Goal: Information Seeking & Learning: Learn about a topic

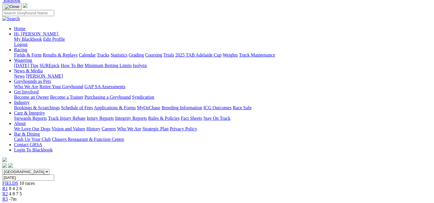
scroll to position [58, 0]
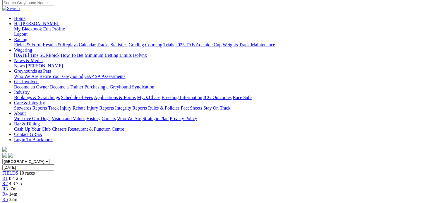
click at [85, 175] on div "R1 8 4 2 6" at bounding box center [216, 177] width 429 height 5
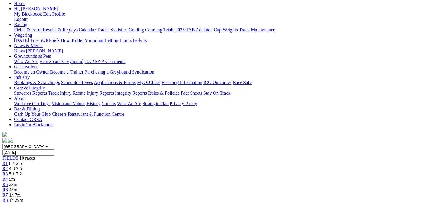
scroll to position [29, 0]
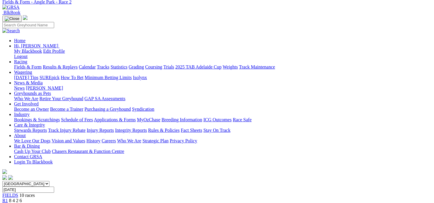
scroll to position [29, 0]
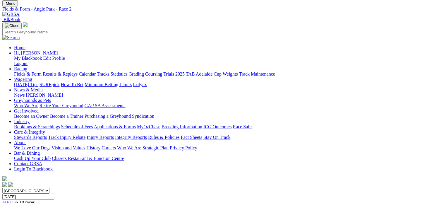
click at [22, 202] on span "8 4 2 6" at bounding box center [15, 207] width 13 height 5
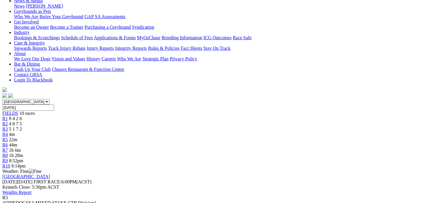
scroll to position [146, 0]
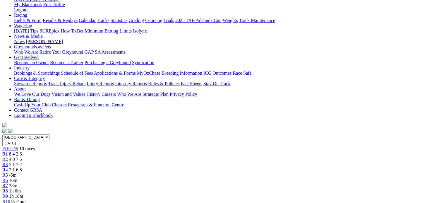
scroll to position [88, 0]
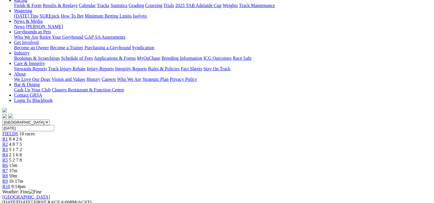
scroll to position [29, 0]
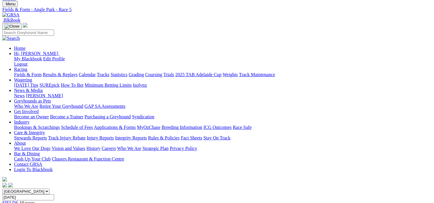
scroll to position [58, 0]
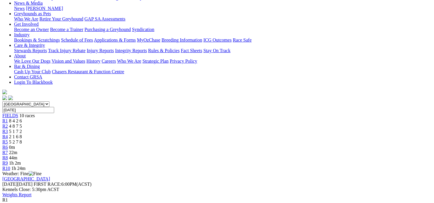
scroll to position [117, 0]
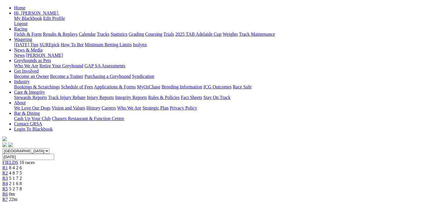
scroll to position [0, 0]
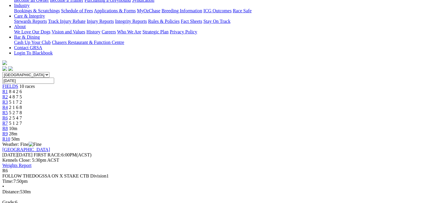
scroll to position [146, 0]
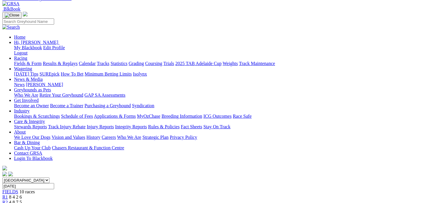
scroll to position [29, 0]
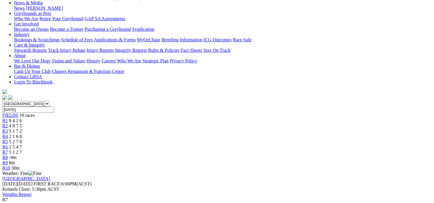
scroll to position [117, 0]
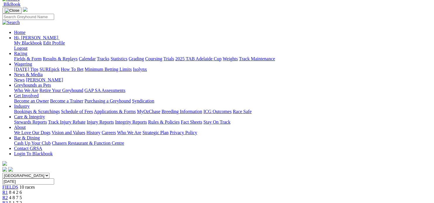
scroll to position [88, 0]
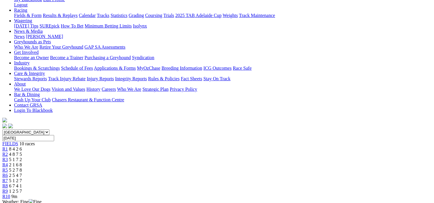
click at [22, 183] on span "6 7 4 1" at bounding box center [15, 185] width 13 height 5
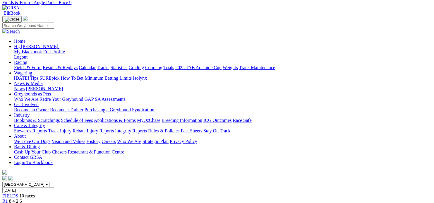
scroll to position [117, 0]
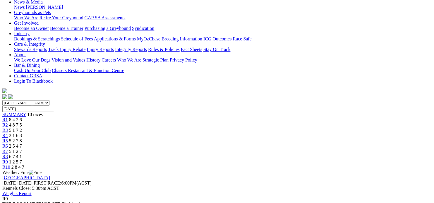
scroll to position [29, 0]
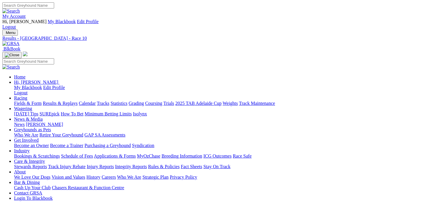
click at [27, 101] on link "Fields & Form" at bounding box center [27, 103] width 27 height 5
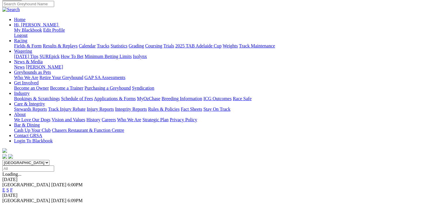
scroll to position [58, 0]
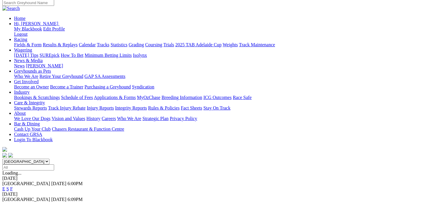
click at [49, 159] on select "[GEOGRAPHIC_DATA] [GEOGRAPHIC_DATA] [GEOGRAPHIC_DATA] [GEOGRAPHIC_DATA] [GEOGRA…" at bounding box center [25, 162] width 47 height 6
select select "VIC"
click at [34, 159] on select "[GEOGRAPHIC_DATA] [GEOGRAPHIC_DATA] [GEOGRAPHIC_DATA] [GEOGRAPHIC_DATA] [GEOGRA…" at bounding box center [25, 162] width 47 height 6
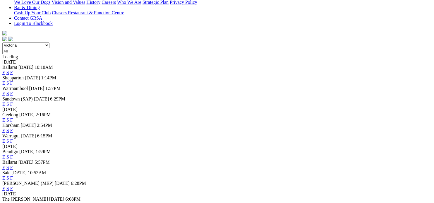
scroll to position [175, 0]
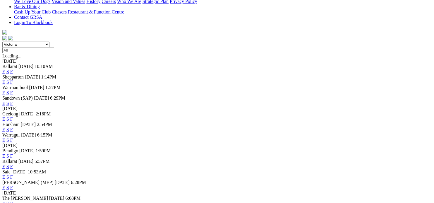
click at [13, 127] on link "F" at bounding box center [11, 129] width 3 height 5
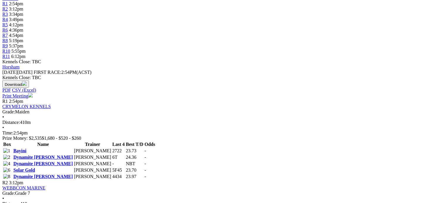
scroll to position [234, 0]
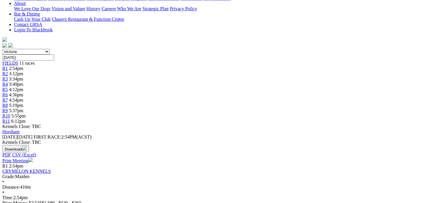
scroll to position [175, 0]
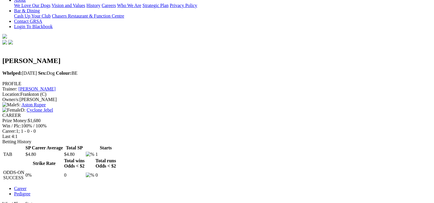
scroll to position [175, 0]
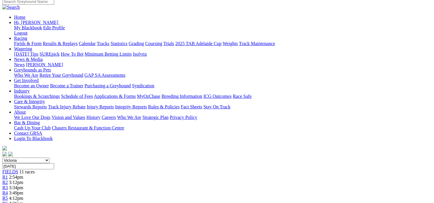
scroll to position [58, 0]
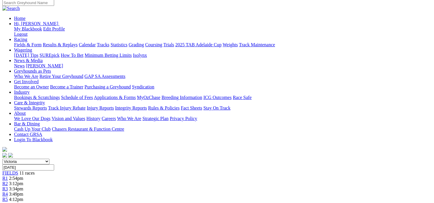
click at [8, 191] on span "R4" at bounding box center [5, 193] width 6 height 5
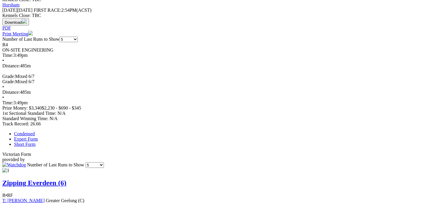
scroll to position [322, 0]
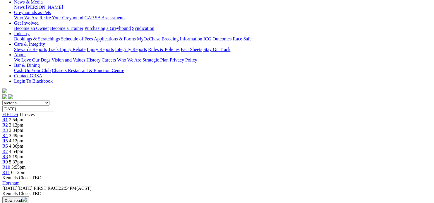
scroll to position [0, 0]
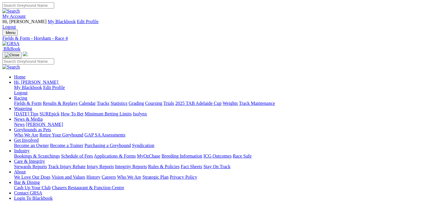
click at [25, 101] on link "Fields & Form" at bounding box center [27, 103] width 27 height 5
